Goal: Task Accomplishment & Management: Use online tool/utility

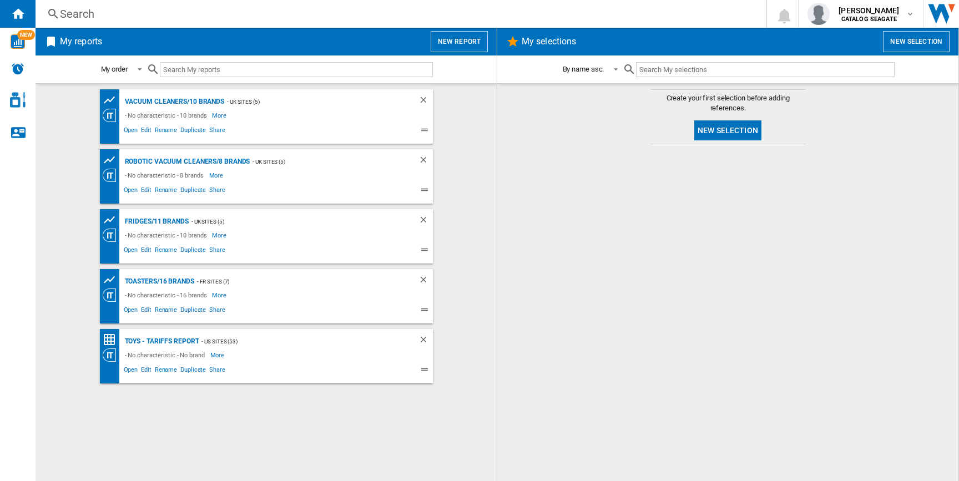
click at [469, 47] on button "New report" at bounding box center [459, 41] width 57 height 21
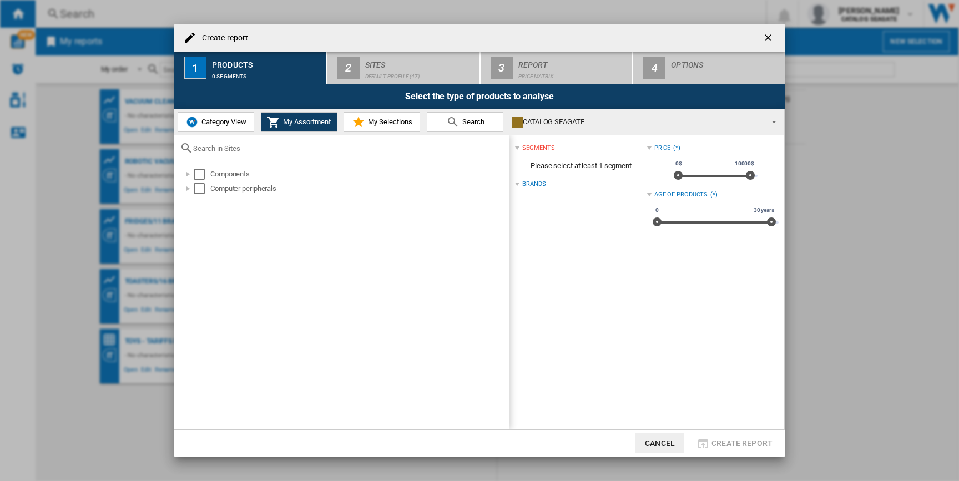
click at [226, 124] on span "Category View" at bounding box center [223, 122] width 48 height 8
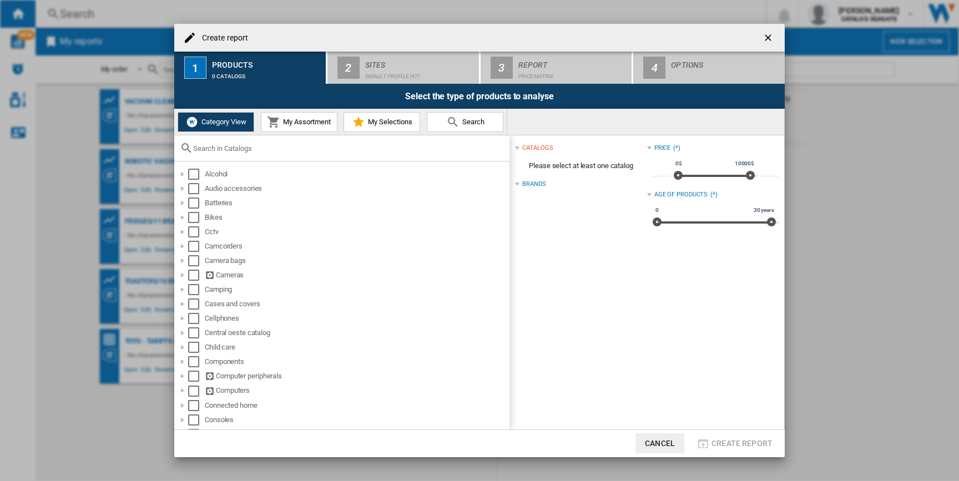
click at [233, 136] on div at bounding box center [341, 148] width 335 height 26
click at [232, 146] on input "text" at bounding box center [348, 148] width 311 height 8
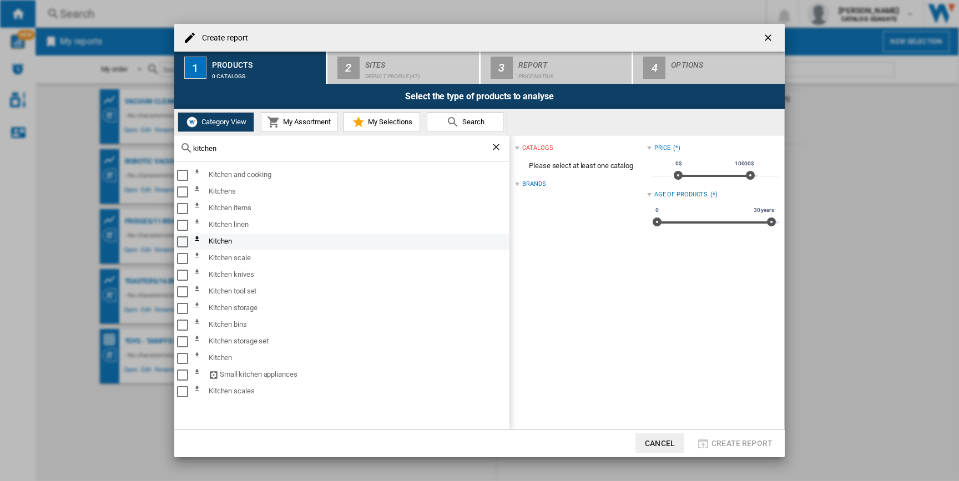
type input "kitchen"
click at [182, 238] on div "Select" at bounding box center [182, 241] width 11 height 11
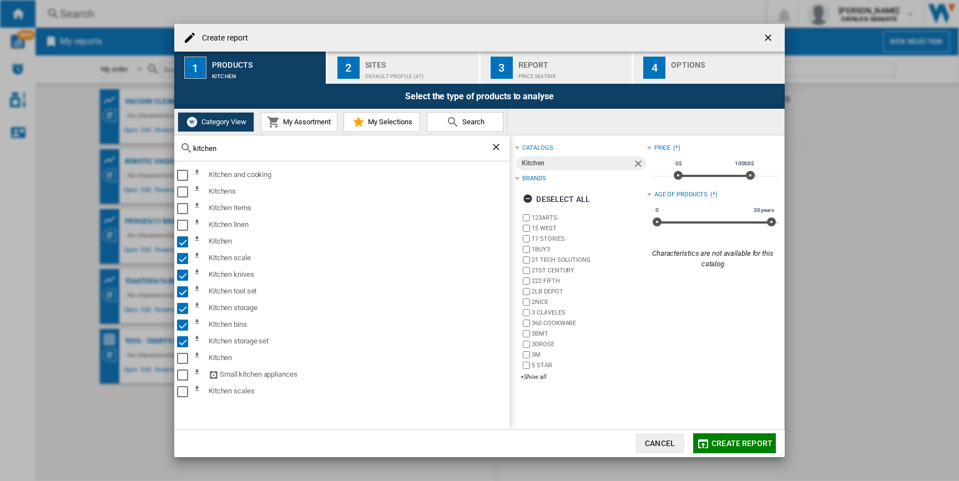
click at [416, 74] on div "Default profile (47)" at bounding box center [419, 74] width 109 height 12
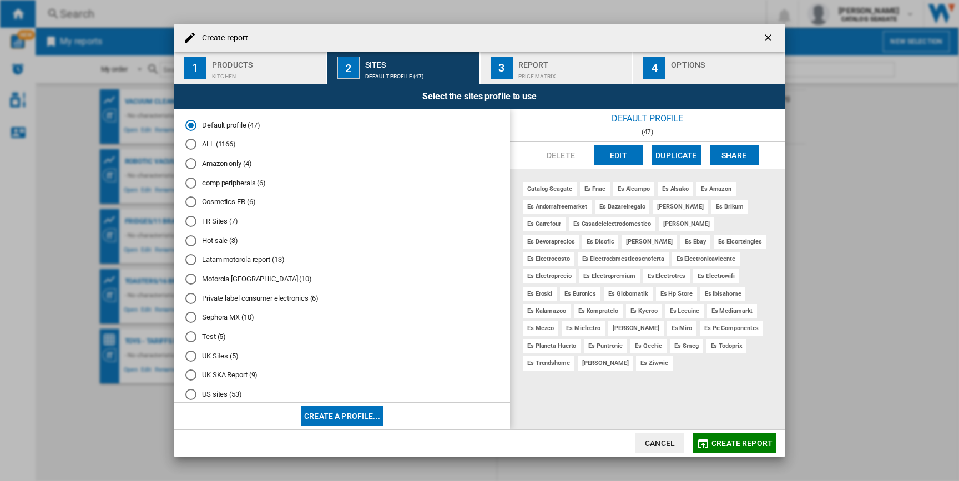
click at [190, 395] on div "US sites (53)" at bounding box center [190, 394] width 11 height 11
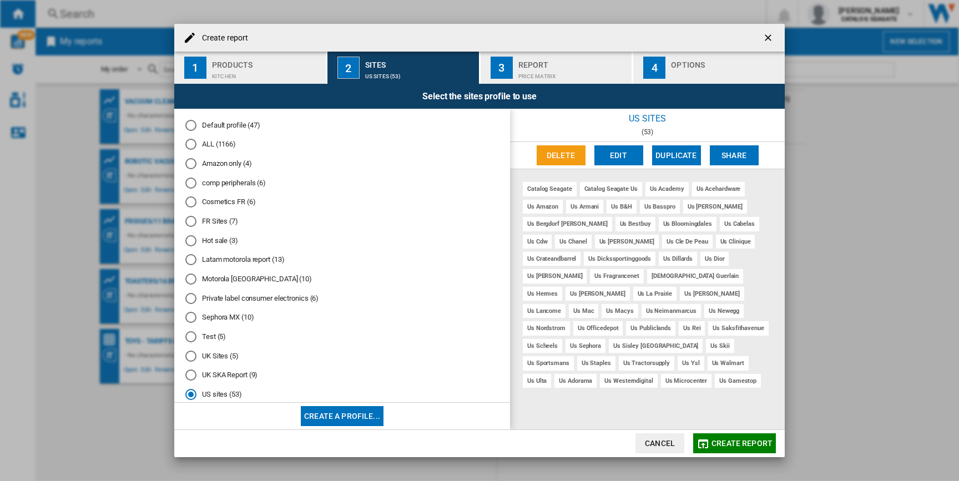
click at [721, 448] on button "Create report" at bounding box center [734, 444] width 83 height 20
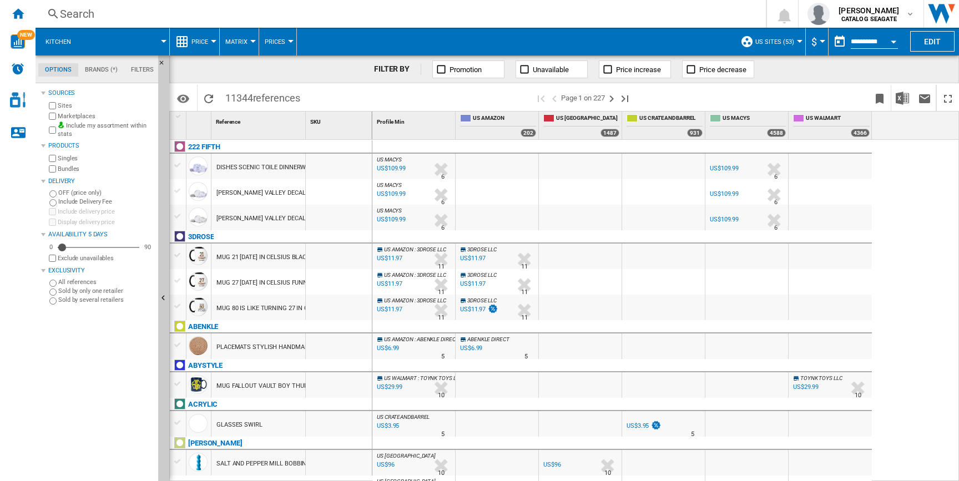
click at [56, 71] on md-tab-item "Options" at bounding box center [58, 69] width 40 height 13
click at [14, 16] on ng-md-icon "Home" at bounding box center [17, 13] width 13 height 13
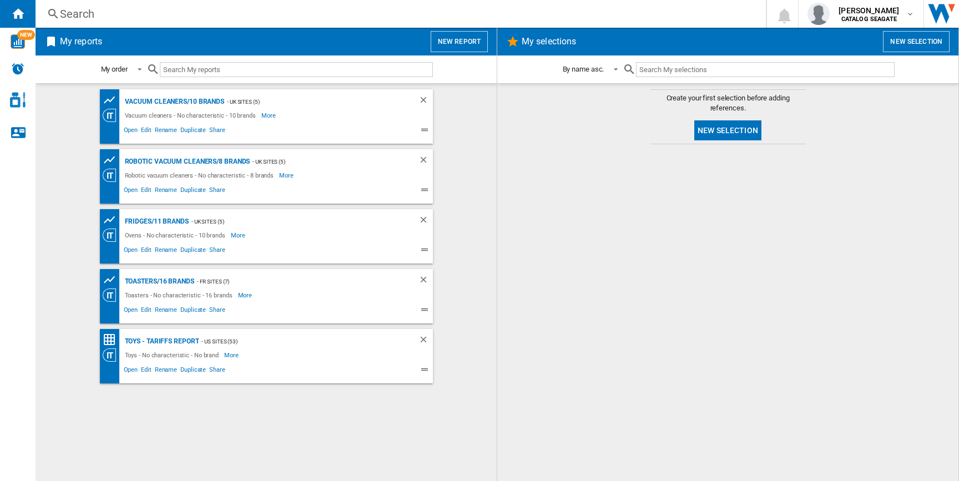
click at [468, 39] on button "New report" at bounding box center [459, 41] width 57 height 21
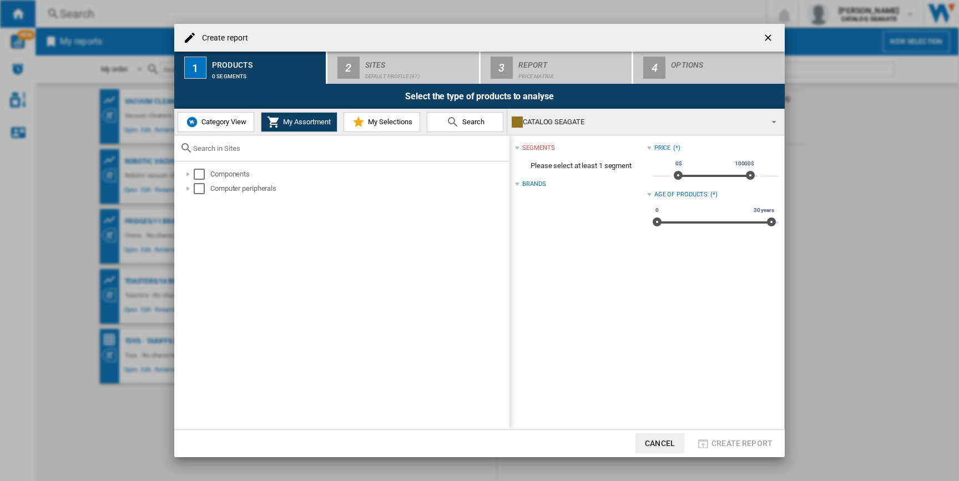
click at [229, 123] on span "Category View" at bounding box center [223, 122] width 48 height 8
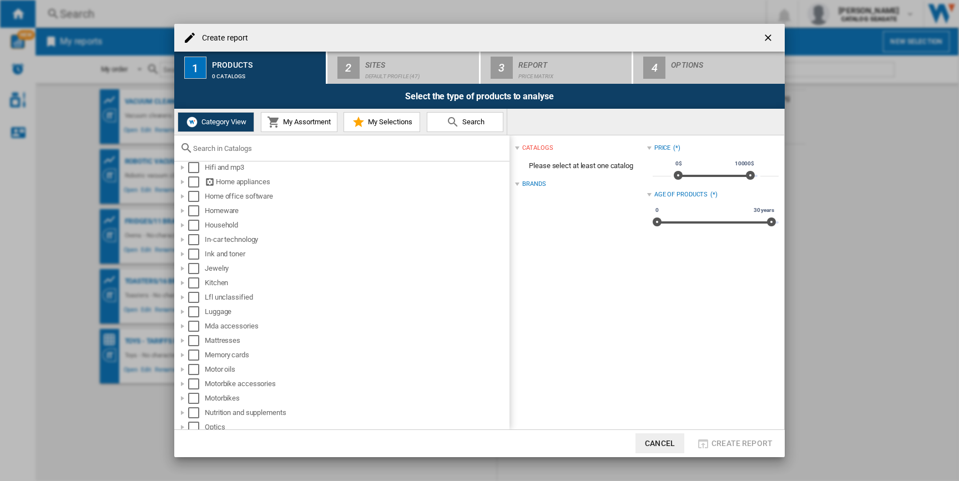
scroll to position [465, 0]
click at [182, 212] on div "Create report ..." at bounding box center [182, 214] width 11 height 11
click at [193, 228] on div "Create report ..." at bounding box center [194, 229] width 11 height 11
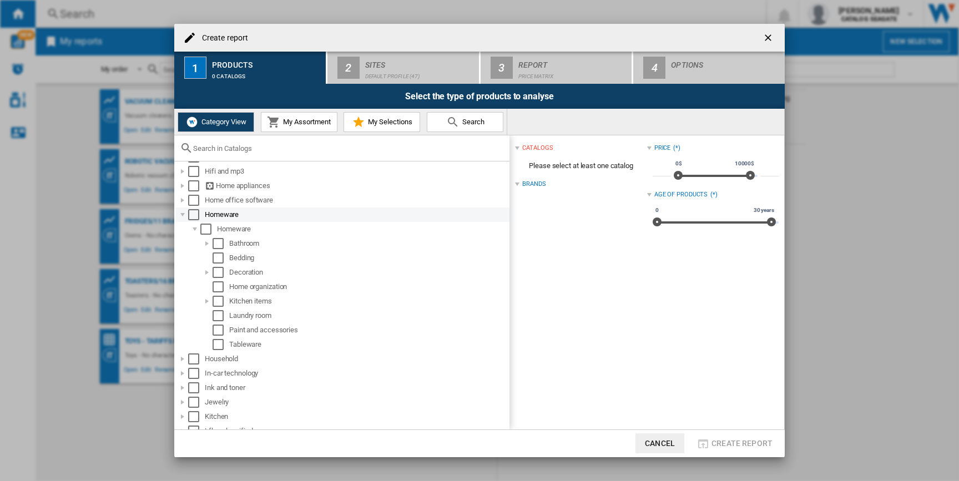
click at [182, 218] on div "Create report ..." at bounding box center [182, 214] width 11 height 11
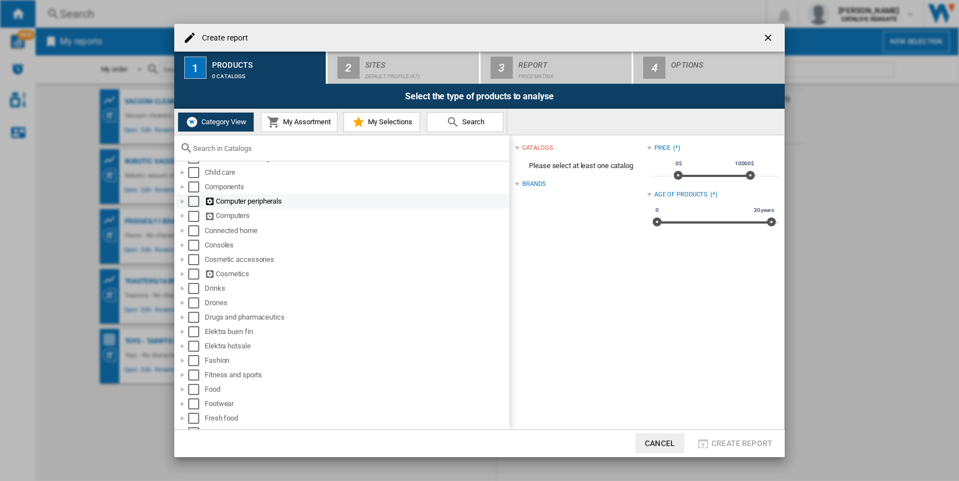
scroll to position [178, 0]
click at [266, 149] on input "Create report ..." at bounding box center [348, 148] width 311 height 8
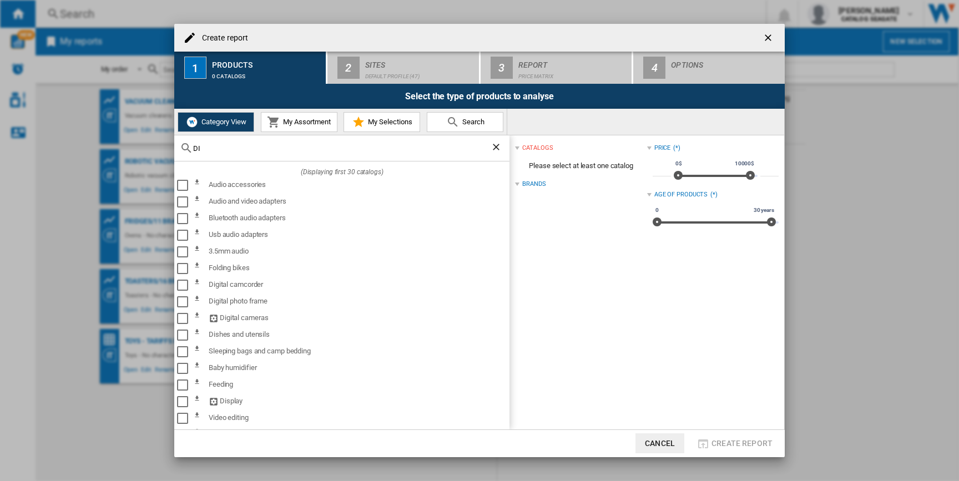
type input "D"
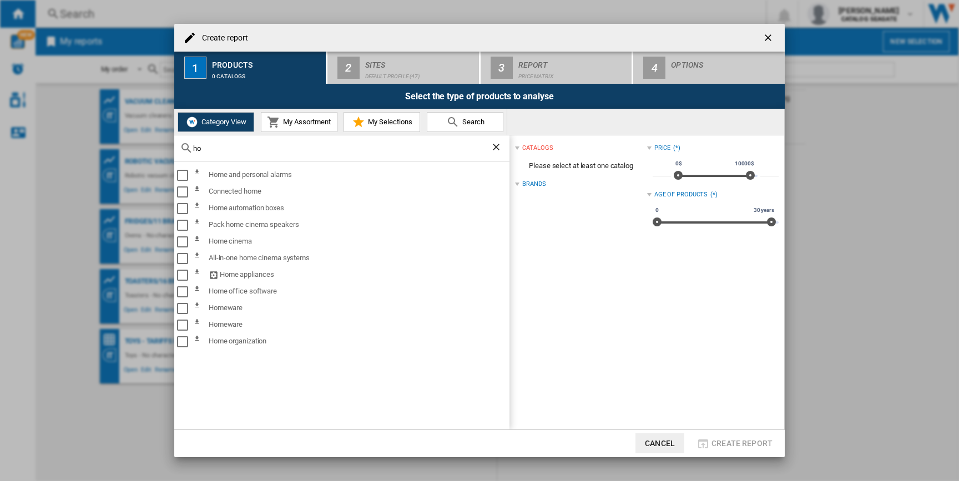
type input "h"
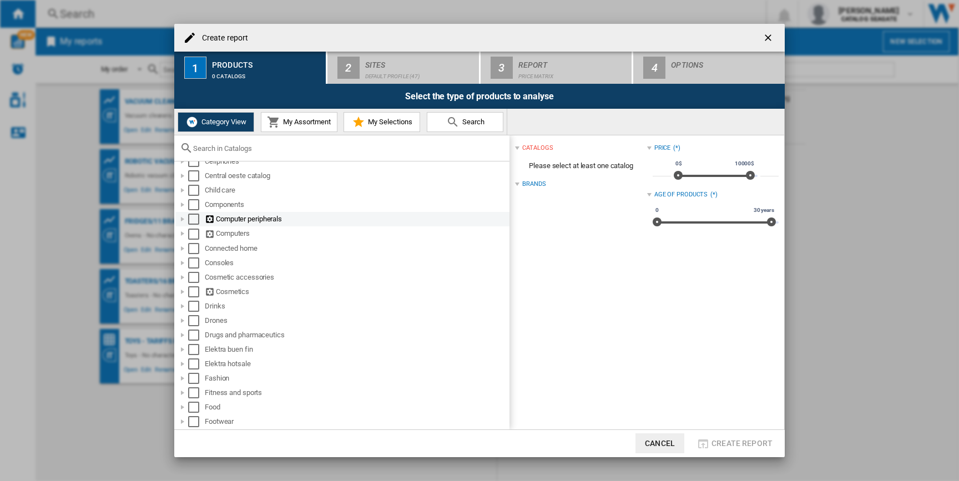
scroll to position [148, 0]
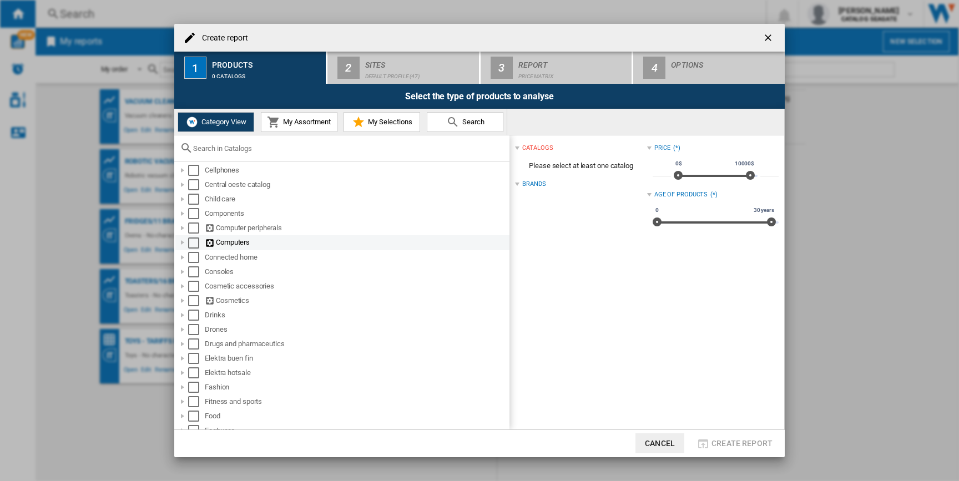
click at [180, 242] on div "Create report ..." at bounding box center [182, 242] width 11 height 11
click at [181, 242] on div "Create report ..." at bounding box center [182, 242] width 11 height 11
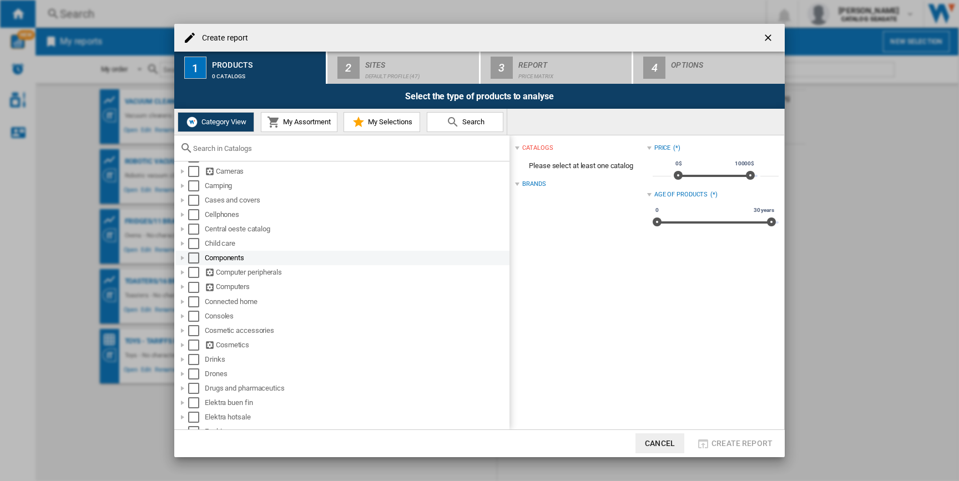
scroll to position [103, 0]
click at [183, 218] on div "Create report ..." at bounding box center [182, 215] width 11 height 11
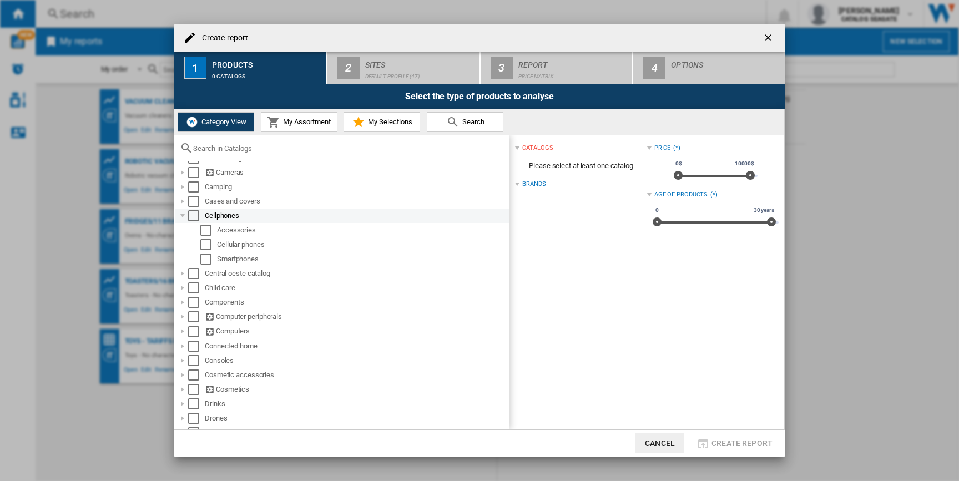
click at [183, 218] on div "Create report ..." at bounding box center [182, 215] width 11 height 11
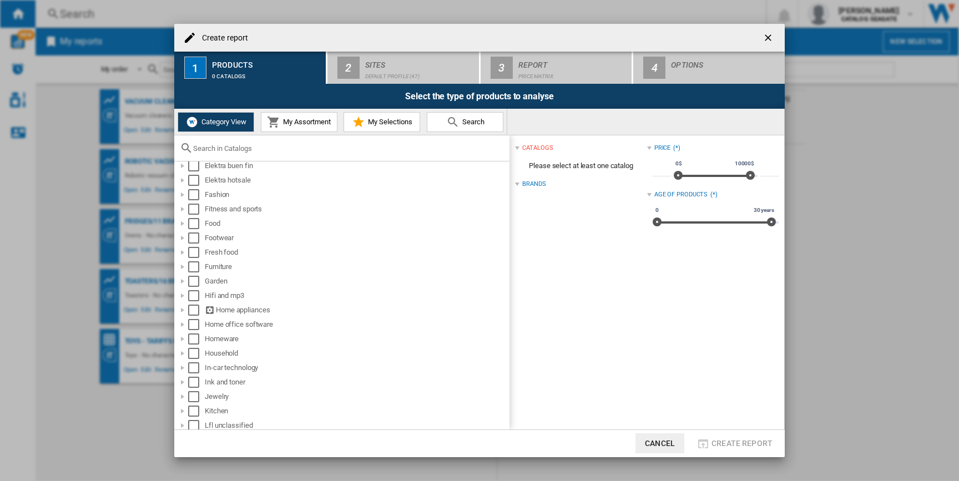
scroll to position [346, 0]
click at [193, 333] on div "Select" at bounding box center [193, 334] width 11 height 11
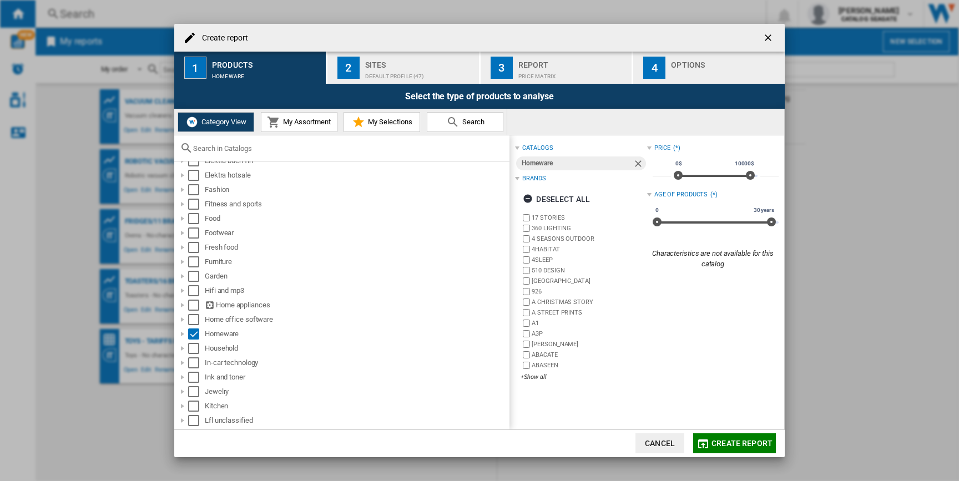
click at [726, 435] on button "Create report" at bounding box center [734, 444] width 83 height 20
